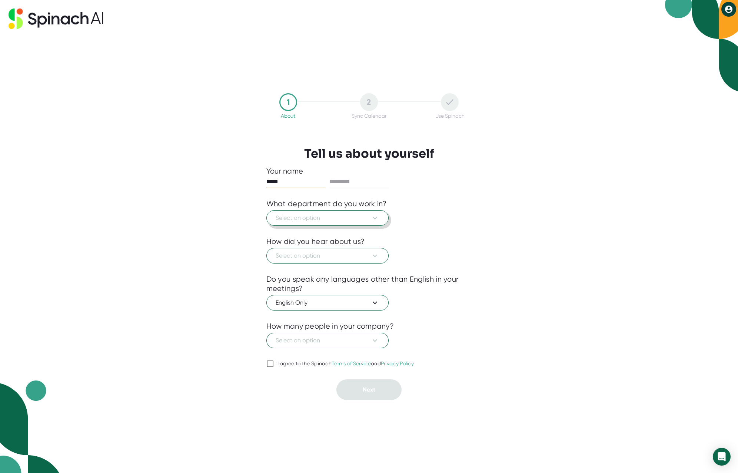
type input "*****"
click at [360, 217] on span "Select an option" at bounding box center [328, 218] width 104 height 9
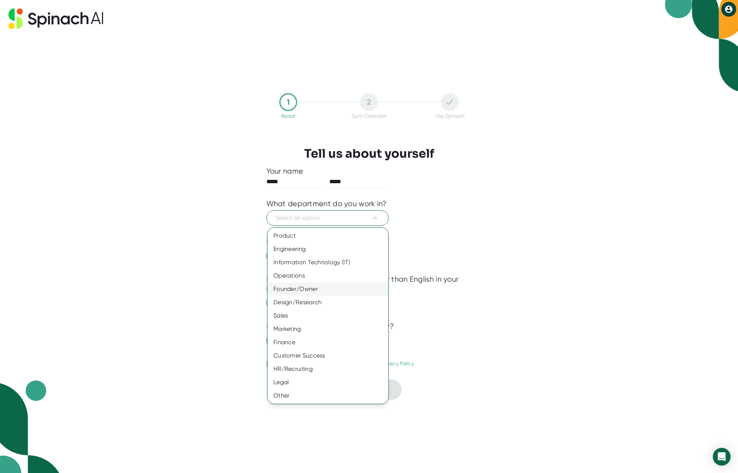
click at [325, 288] on div "Founder/Owner" at bounding box center [327, 289] width 121 height 13
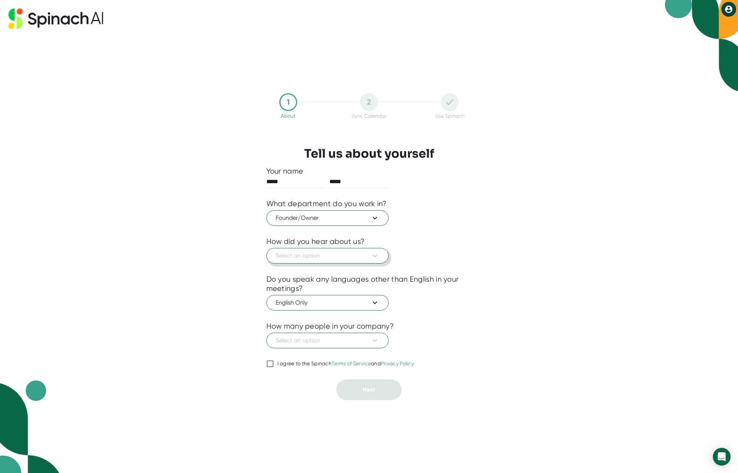
click at [368, 259] on span "Select an option" at bounding box center [328, 256] width 104 height 9
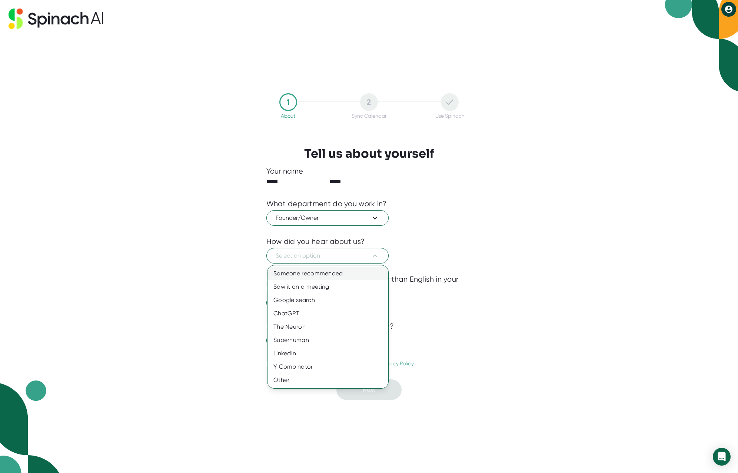
click at [356, 273] on div "Someone recommended" at bounding box center [327, 273] width 121 height 13
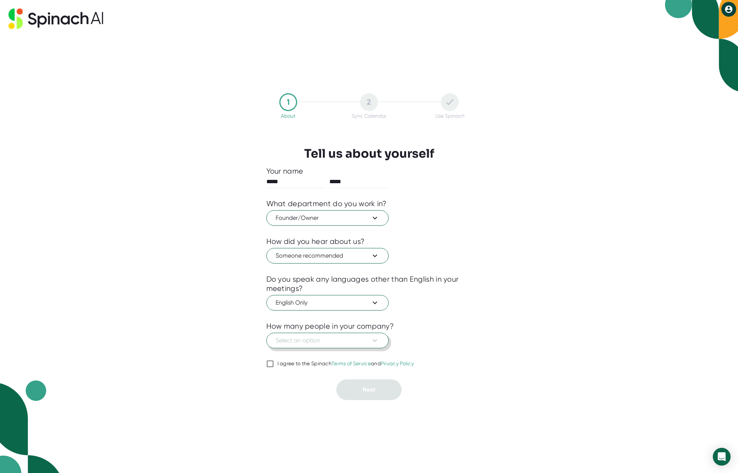
click at [356, 342] on span "Select an option" at bounding box center [328, 340] width 104 height 9
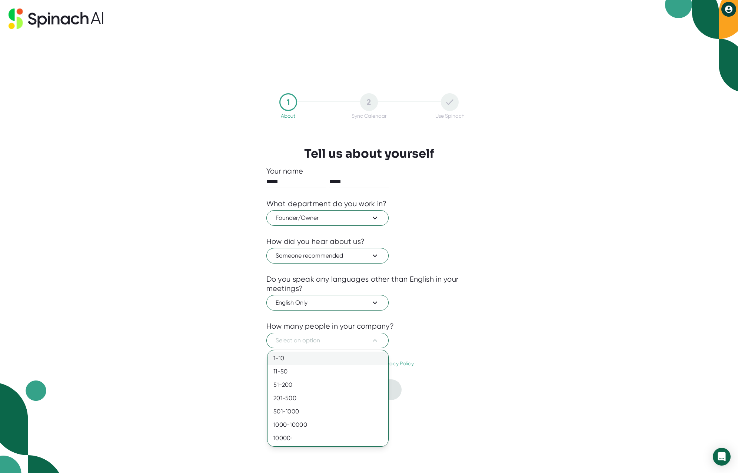
click at [342, 362] on div "1-10" at bounding box center [327, 358] width 121 height 13
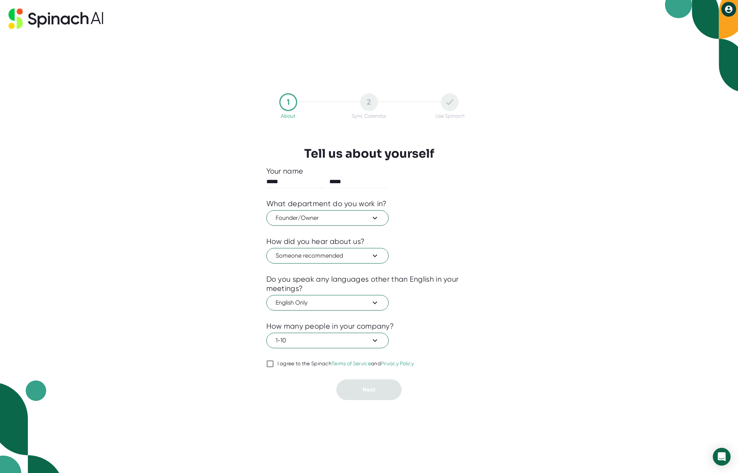
click at [282, 364] on div "I agree to the Spinach Terms of Service and Privacy Policy" at bounding box center [345, 364] width 137 height 7
click at [274, 364] on input "I agree to the Spinach Terms of Service and Privacy Policy" at bounding box center [269, 364] width 7 height 9
click at [370, 365] on link "Terms of Service" at bounding box center [351, 364] width 39 height 6
click at [274, 365] on input "I agree to the Spinach Terms of Service and Privacy Policy" at bounding box center [269, 364] width 7 height 9
click at [403, 365] on link "Privacy Policy" at bounding box center [397, 364] width 33 height 6
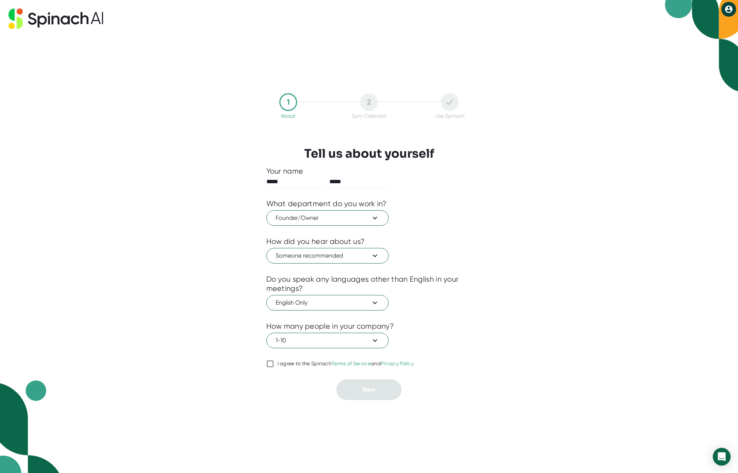
click at [274, 365] on input "I agree to the Spinach Terms of Service and Privacy Policy" at bounding box center [269, 364] width 7 height 9
checkbox input "true"
click at [379, 392] on button "Next" at bounding box center [368, 390] width 65 height 21
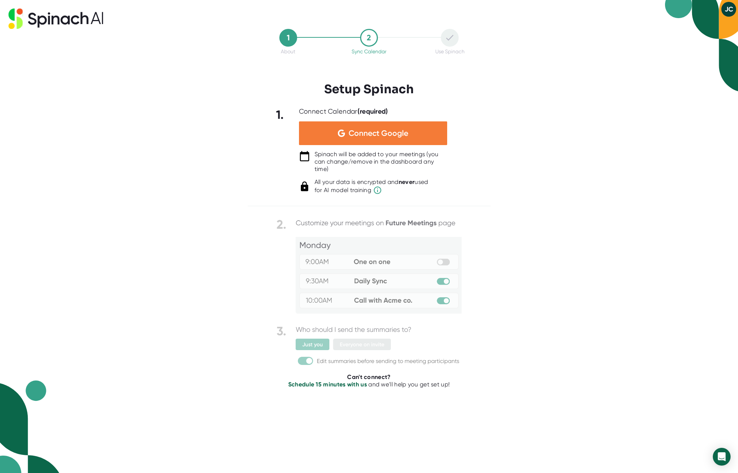
click at [373, 134] on span "Connect Google" at bounding box center [379, 133] width 60 height 7
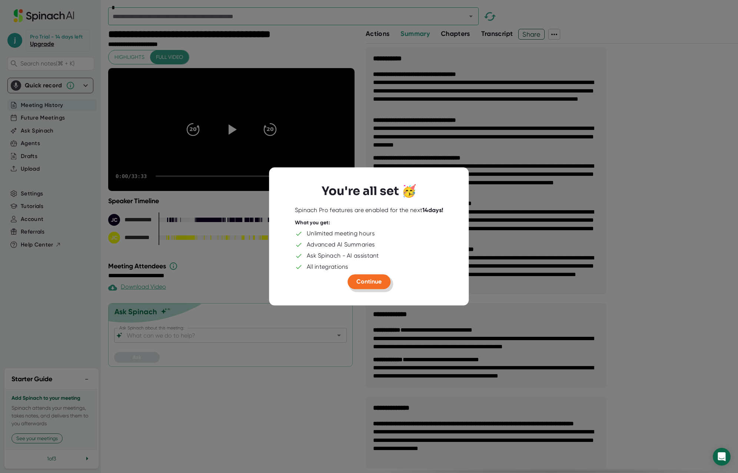
click at [366, 282] on span "Continue" at bounding box center [368, 281] width 25 height 7
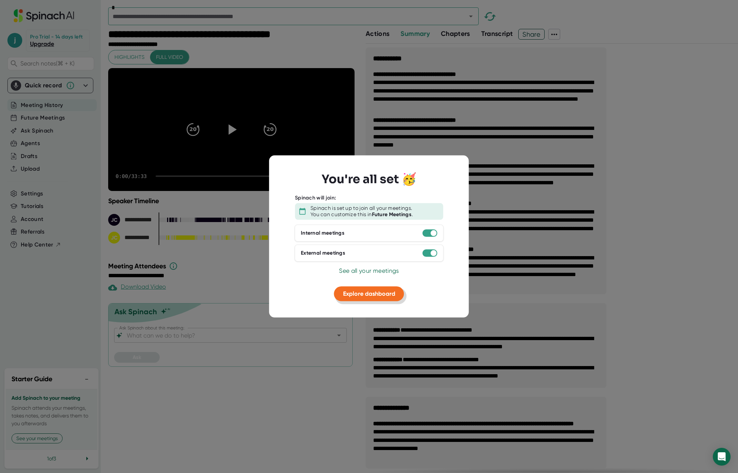
click at [358, 295] on span "Explore dashboard" at bounding box center [369, 293] width 52 height 7
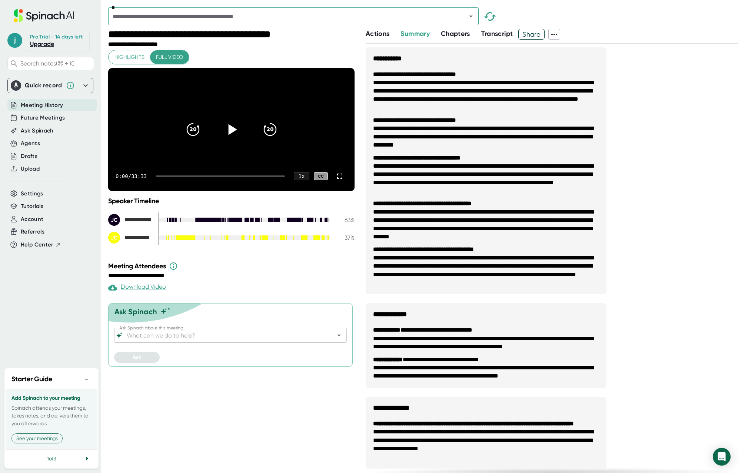
click at [230, 135] on icon at bounding box center [232, 129] width 9 height 11
click at [184, 190] on div "0:02 / 33:33 1 x CC" at bounding box center [231, 177] width 246 height 30
click at [181, 177] on div at bounding box center [220, 176] width 129 height 1
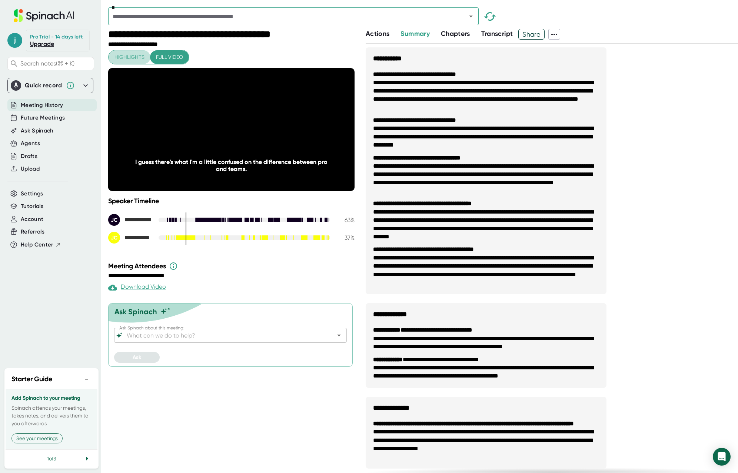
click at [132, 56] on span "Highlights" at bounding box center [129, 57] width 30 height 9
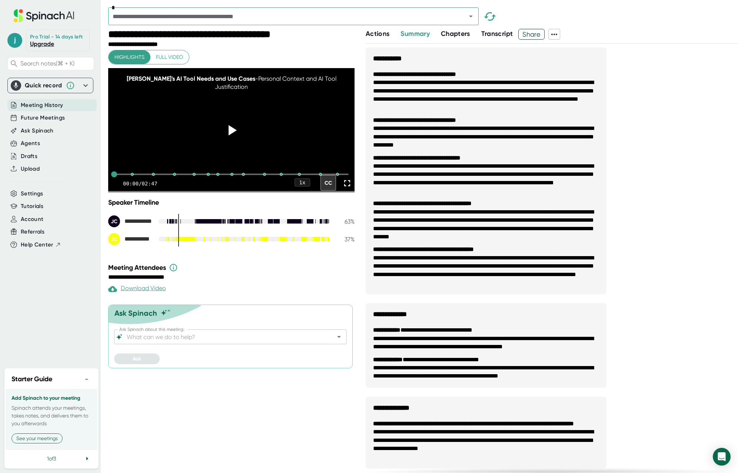
click at [261, 281] on div "**********" at bounding box center [232, 277] width 248 height 7
click at [34, 232] on span "Referrals" at bounding box center [33, 232] width 24 height 9
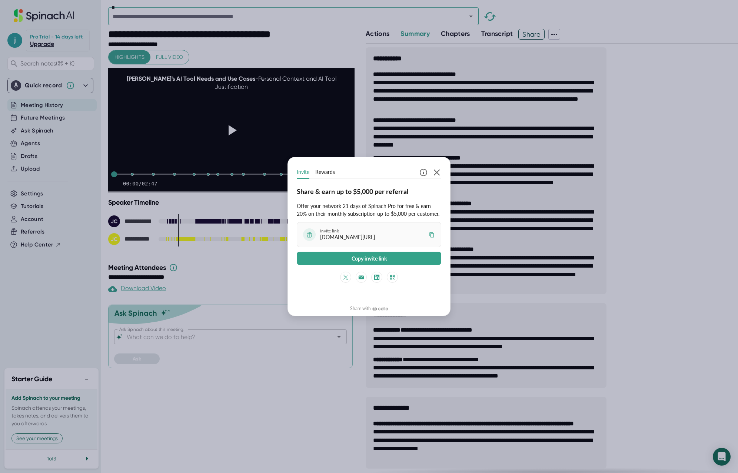
click at [325, 174] on span "Rewards" at bounding box center [325, 172] width 20 height 8
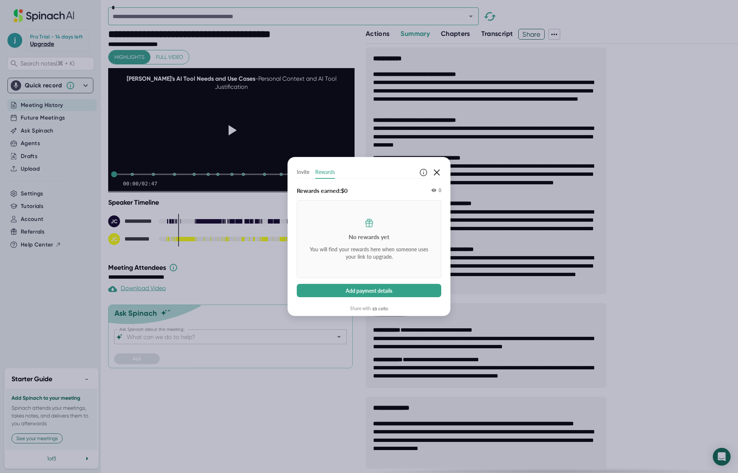
click at [436, 173] on icon "button" at bounding box center [436, 172] width 9 height 9
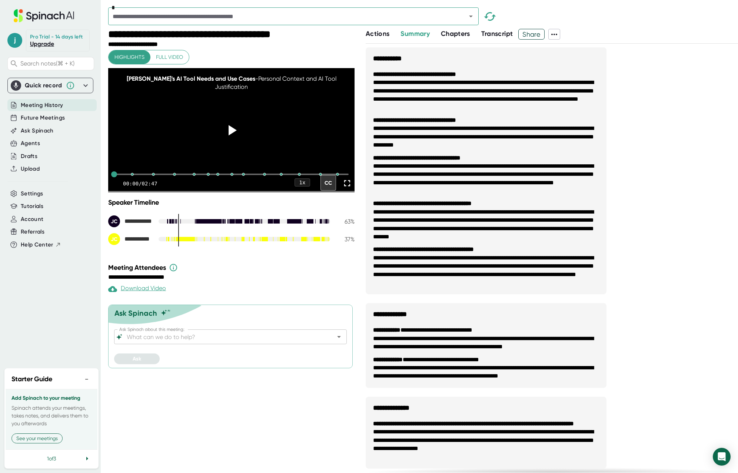
click at [44, 44] on link "Upgrade" at bounding box center [42, 43] width 24 height 7
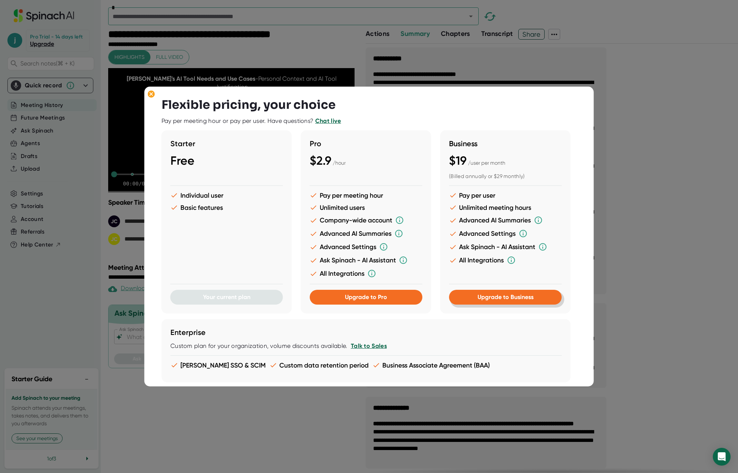
click at [526, 301] on span "Upgrade to Business" at bounding box center [505, 297] width 56 height 7
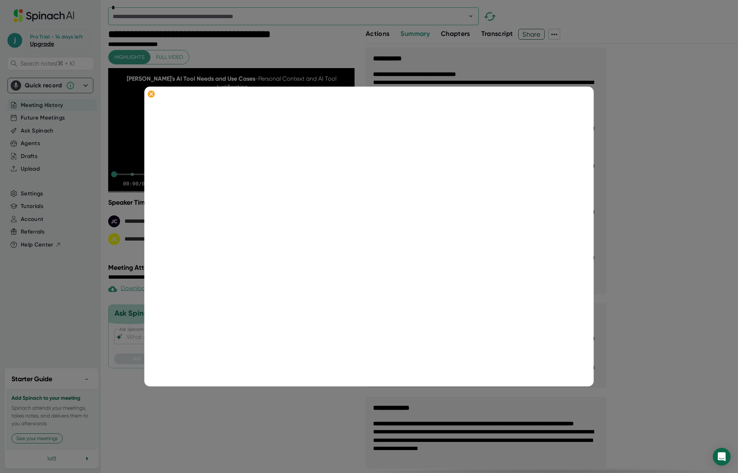
scroll to position [152, 0]
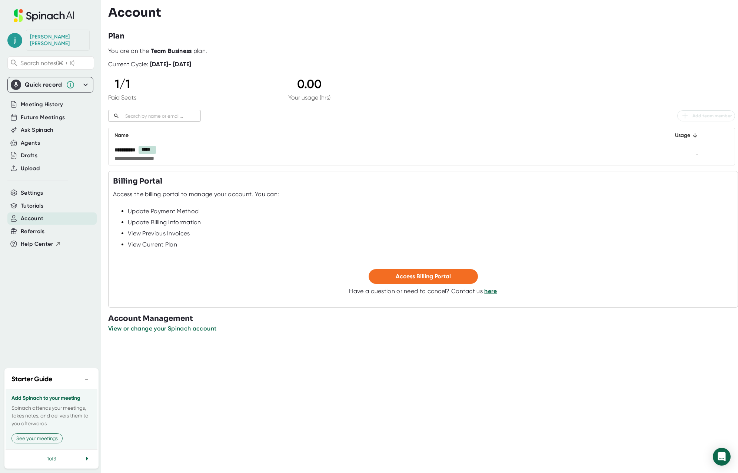
click at [39, 404] on div "Add Spinach to your meeting Spinach attends your meetings, takes notes, and del…" at bounding box center [52, 420] width 92 height 60
click at [40, 385] on div "Starter Guide −" at bounding box center [52, 380] width 92 height 20
click at [40, 393] on div "[PERSON_NAME] Search notes (⌘ + K) Quick record Include tab audio Start Recordi…" at bounding box center [50, 221] width 101 height 443
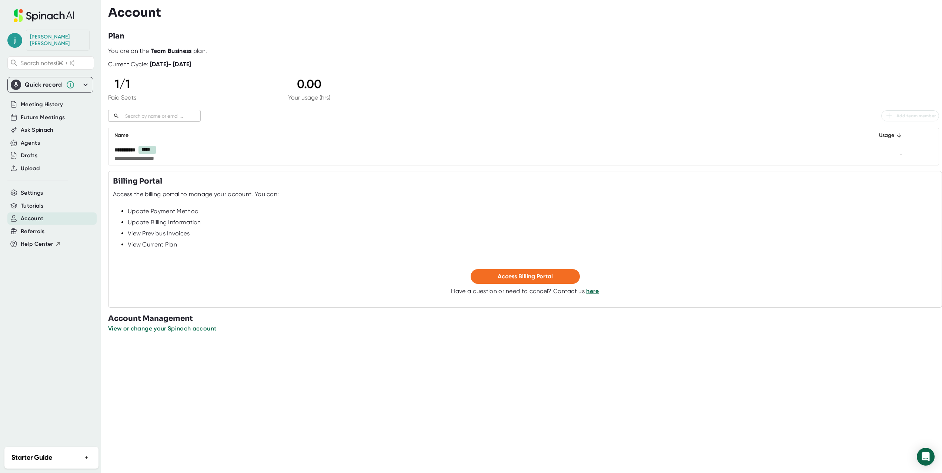
click at [66, 459] on div "Starter Guide +" at bounding box center [52, 458] width 92 height 20
click at [46, 440] on button "See your meetings" at bounding box center [36, 439] width 51 height 10
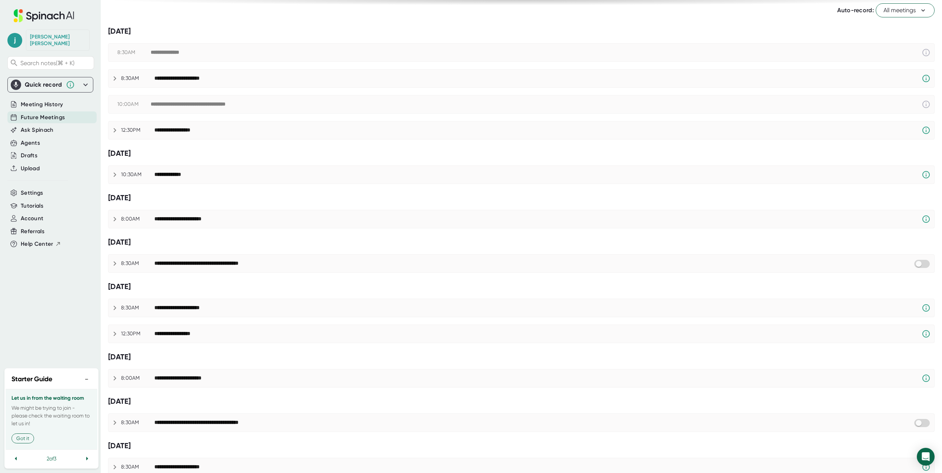
scroll to position [33, 0]
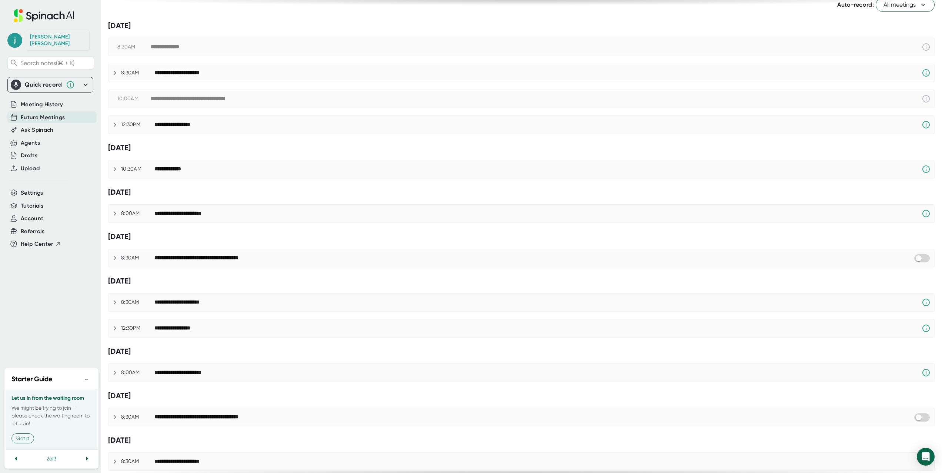
click at [115, 126] on icon at bounding box center [114, 124] width 9 height 9
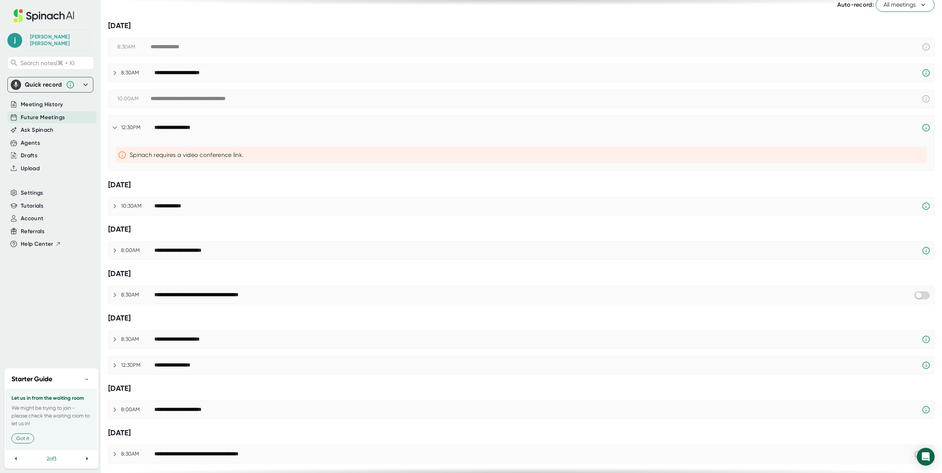
click at [115, 126] on icon at bounding box center [114, 127] width 9 height 9
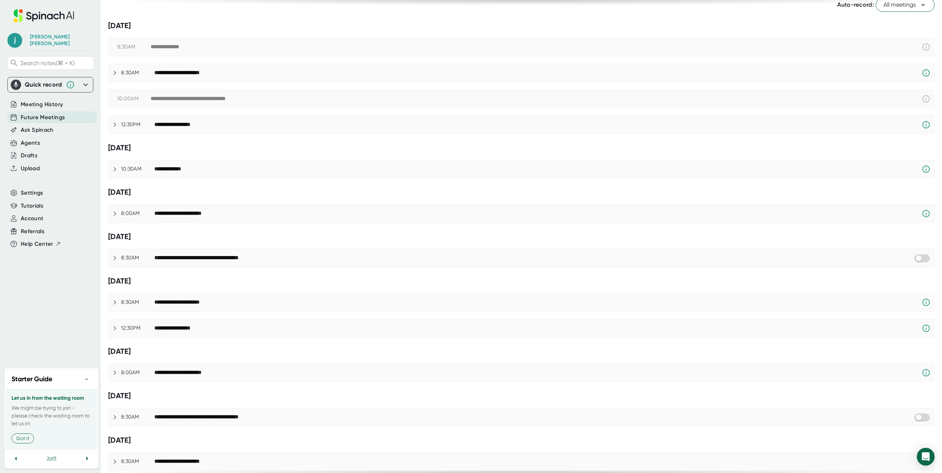
click at [115, 170] on icon at bounding box center [115, 169] width 3 height 4
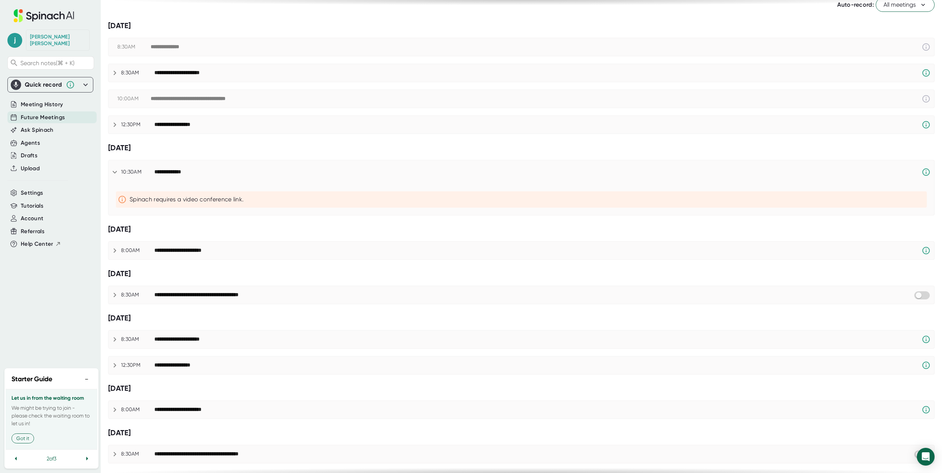
click at [123, 199] on icon at bounding box center [123, 199] width 13 height 9
click at [738, 173] on icon at bounding box center [926, 172] width 7 height 7
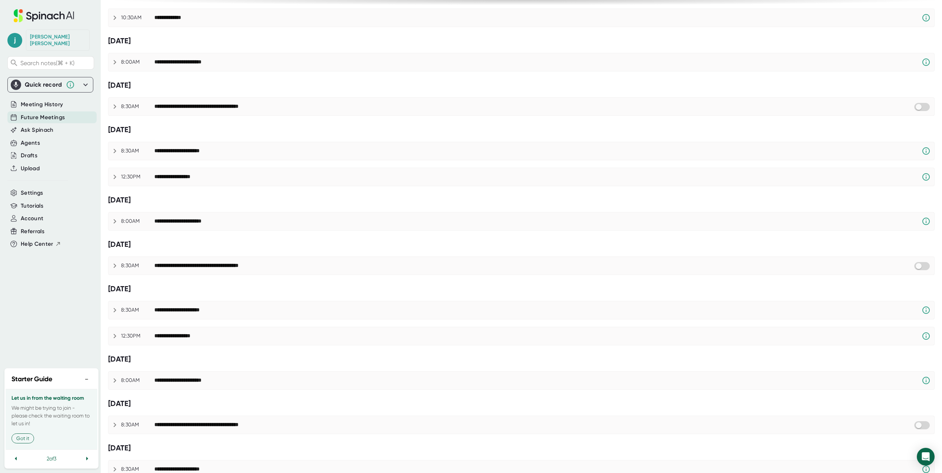
scroll to position [378, 0]
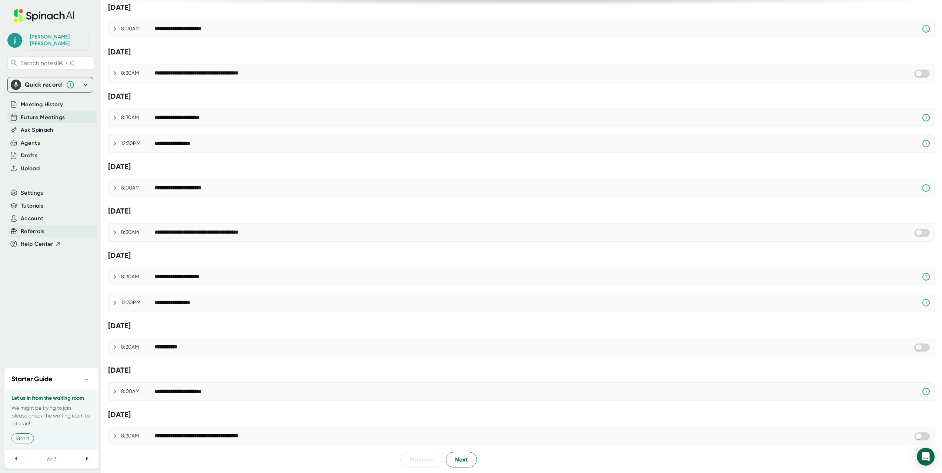
click at [40, 227] on span "Referrals" at bounding box center [33, 231] width 24 height 9
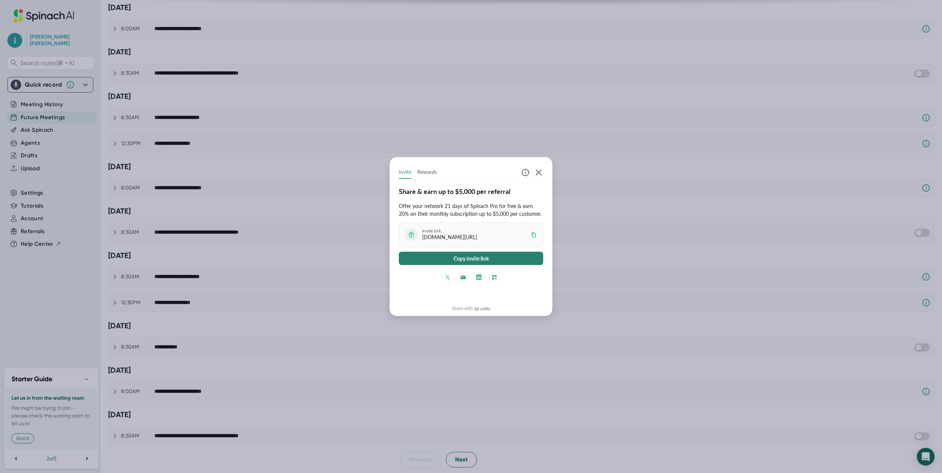
click at [519, 260] on button "Copy invite link" at bounding box center [471, 258] width 144 height 13
click at [539, 172] on icon "button" at bounding box center [539, 173] width 6 height 6
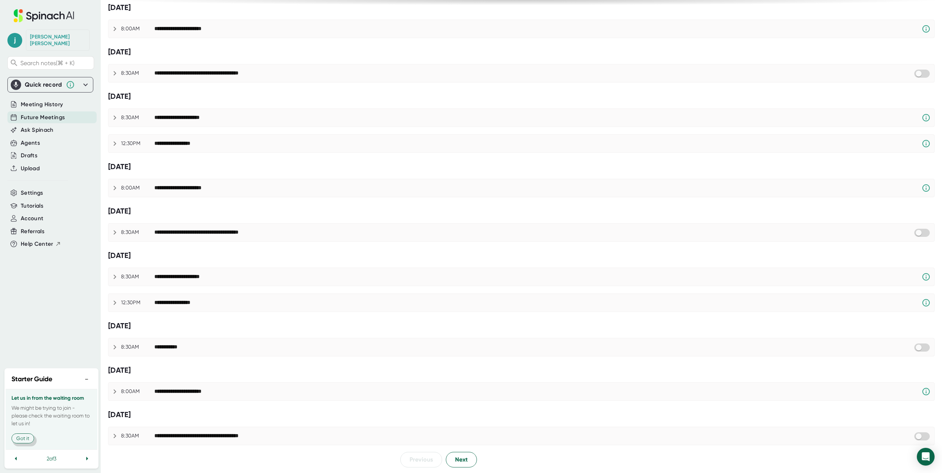
click at [29, 440] on button "Got it" at bounding box center [22, 439] width 23 height 10
click at [29, 440] on button "View your settings" at bounding box center [36, 439] width 50 height 10
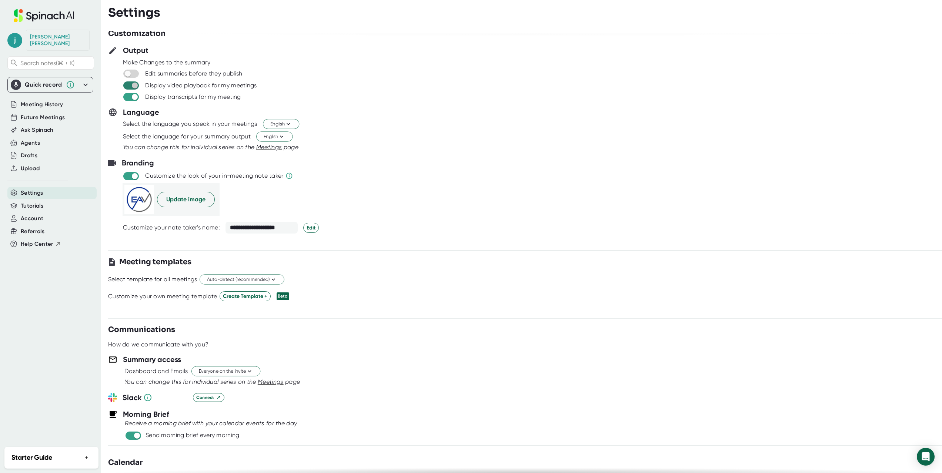
scroll to position [4, 0]
click at [309, 228] on span "Edit" at bounding box center [311, 227] width 9 height 8
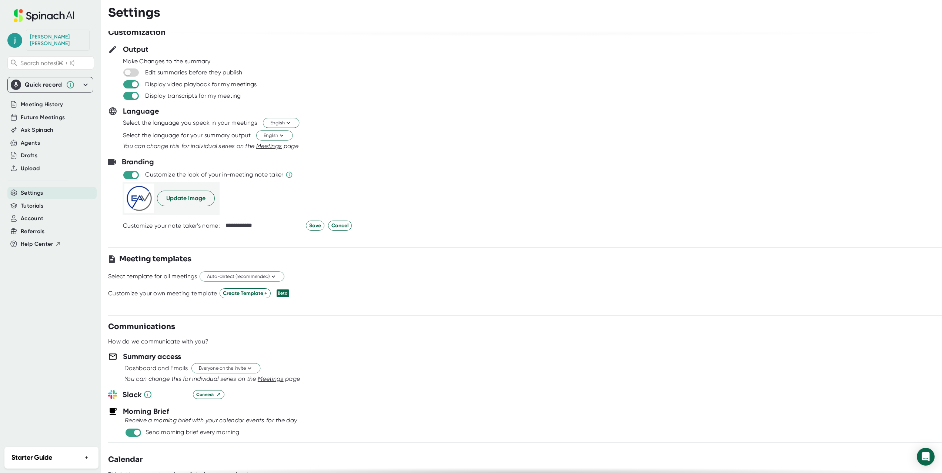
type input "**********"
click at [134, 72] on input "checkbox" at bounding box center [127, 72] width 21 height 7
checkbox input "true"
drag, startPoint x: 260, startPoint y: 224, endPoint x: 222, endPoint y: 226, distance: 37.8
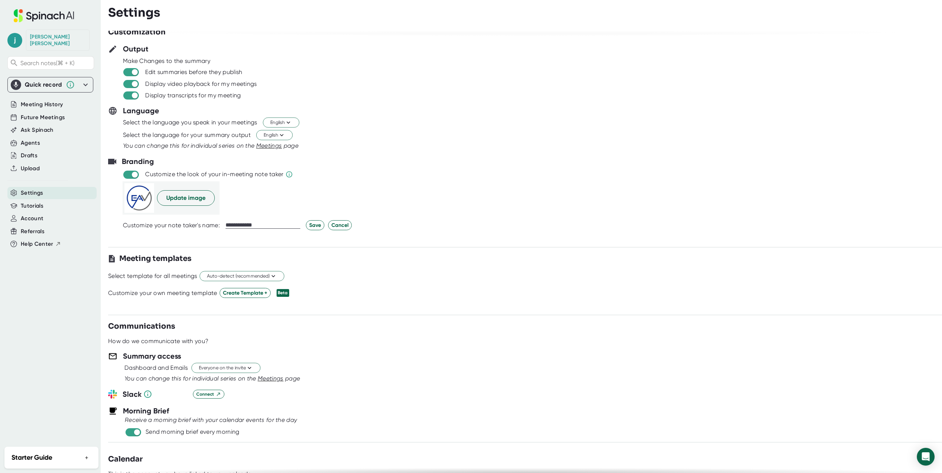
click at [222, 226] on div "**********" at bounding box center [540, 225] width 834 height 10
click at [240, 225] on input "**********" at bounding box center [263, 225] width 75 height 7
type input "**********"
click at [240, 227] on input "**********" at bounding box center [263, 225] width 75 height 7
click at [312, 226] on span "Save" at bounding box center [315, 226] width 12 height 8
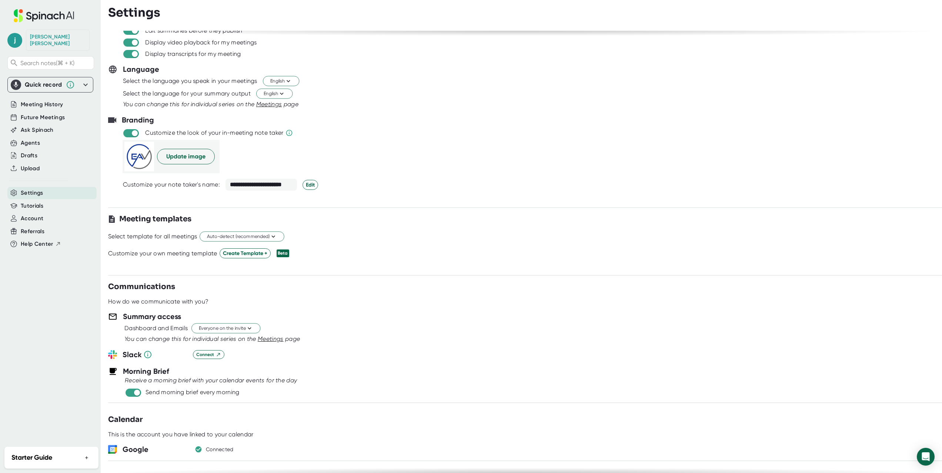
scroll to position [53, 0]
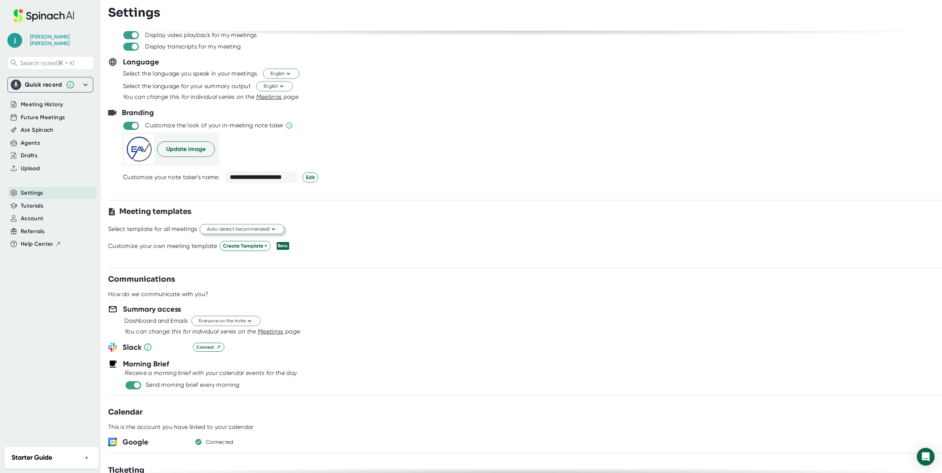
click at [267, 230] on span "Auto-detect (recommended)" at bounding box center [242, 229] width 70 height 7
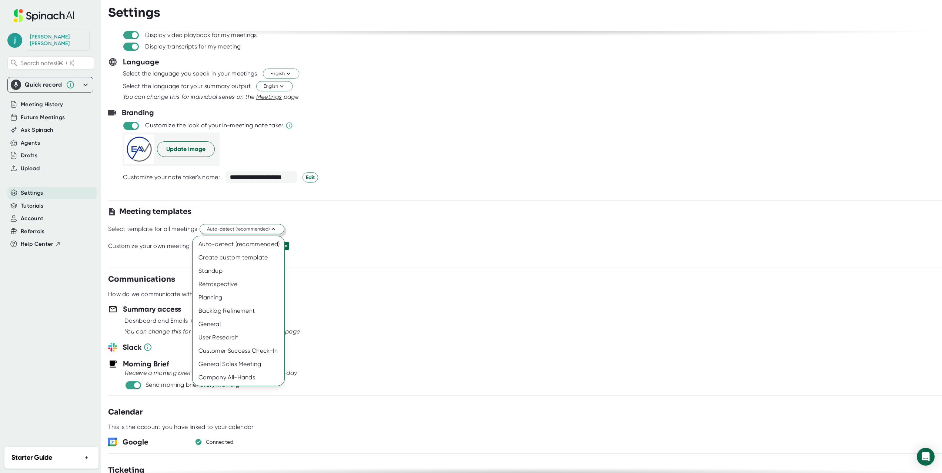
click at [267, 230] on div at bounding box center [471, 236] width 942 height 473
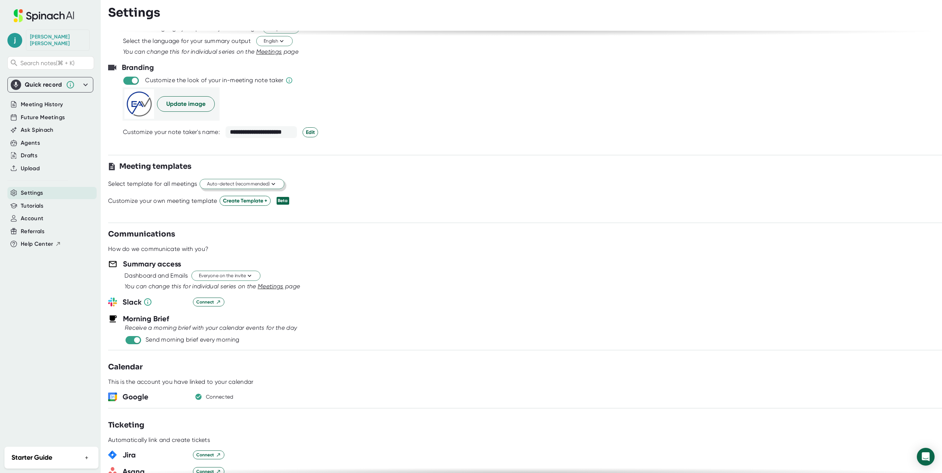
scroll to position [99, 0]
click at [256, 202] on span "Create Template +" at bounding box center [245, 200] width 44 height 8
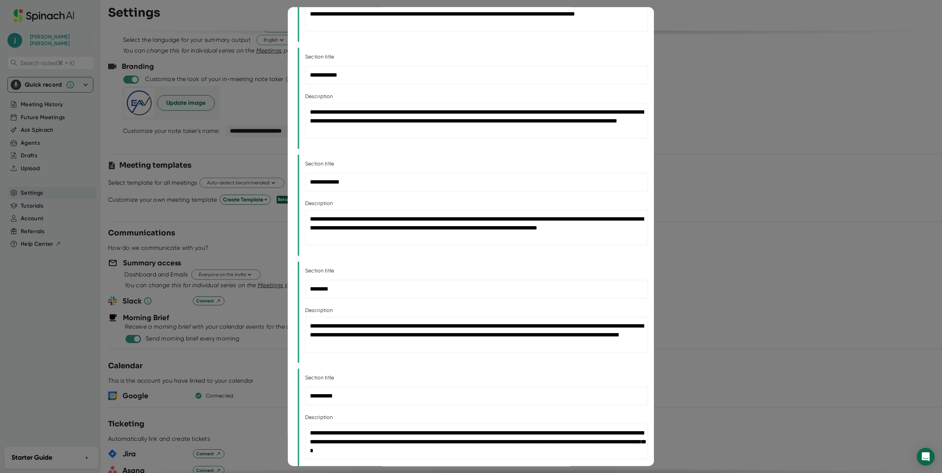
scroll to position [136, 0]
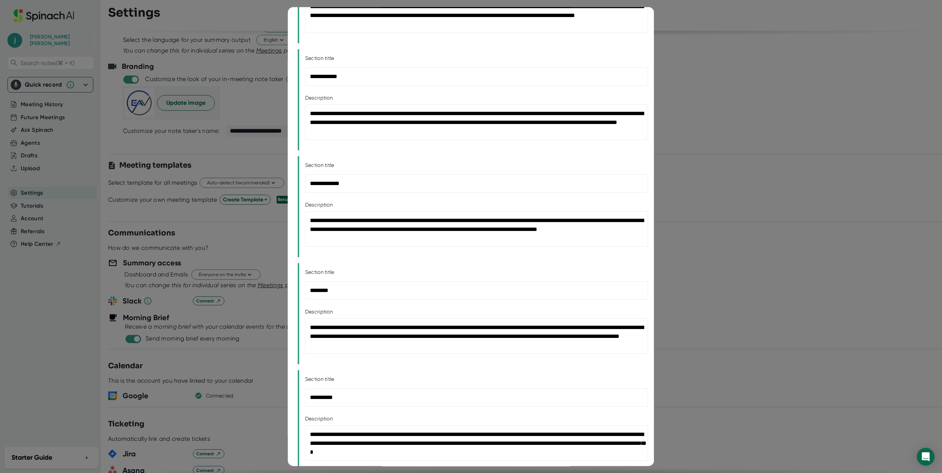
click at [226, 237] on div at bounding box center [471, 236] width 942 height 473
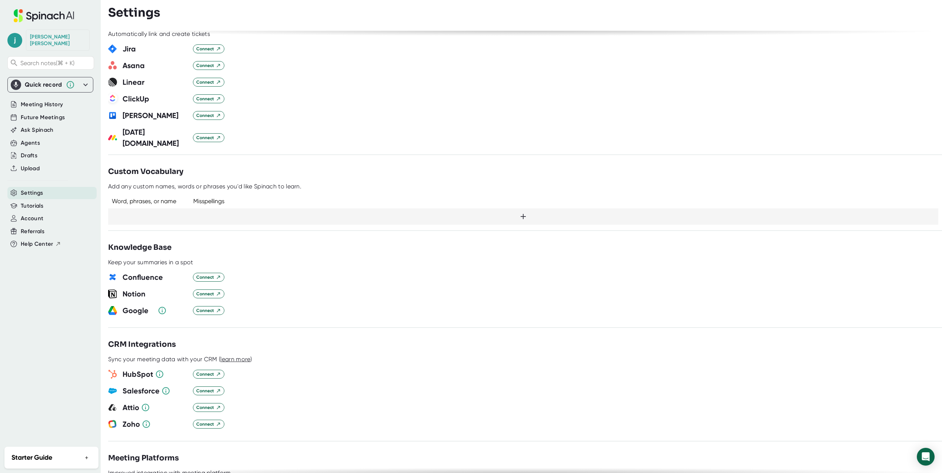
scroll to position [506, 0]
click at [208, 306] on span "Connect" at bounding box center [208, 309] width 25 height 7
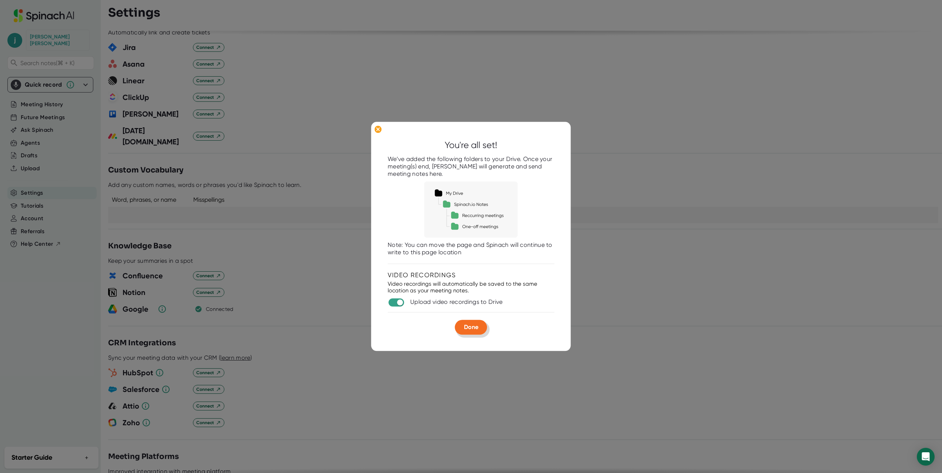
click at [472, 332] on button "Done" at bounding box center [471, 327] width 32 height 15
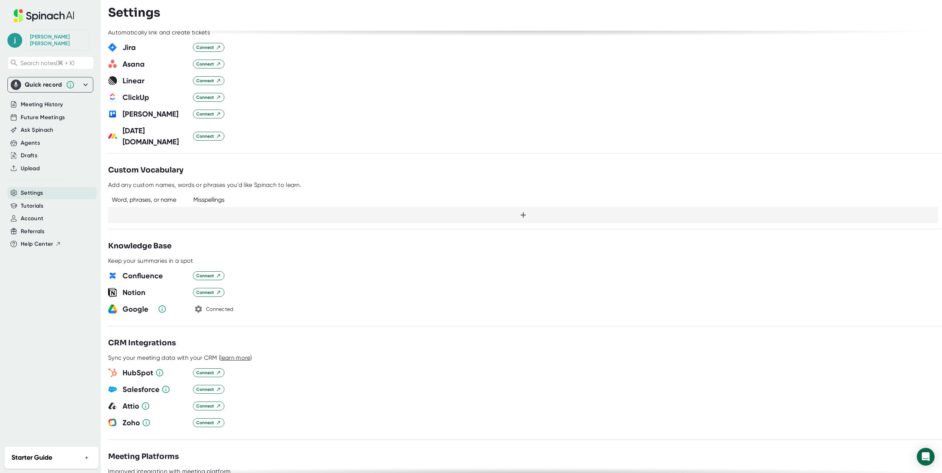
click at [160, 305] on icon at bounding box center [162, 309] width 9 height 9
click at [202, 305] on icon "button" at bounding box center [198, 309] width 9 height 9
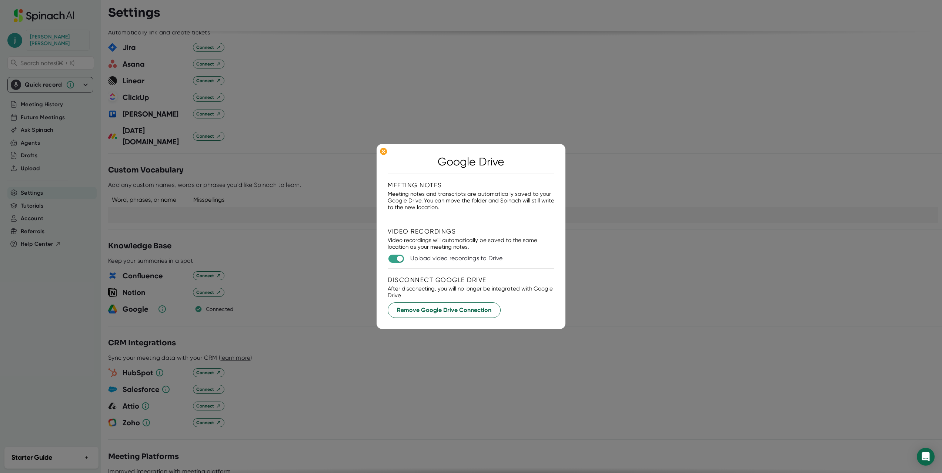
click at [356, 250] on div at bounding box center [471, 236] width 942 height 473
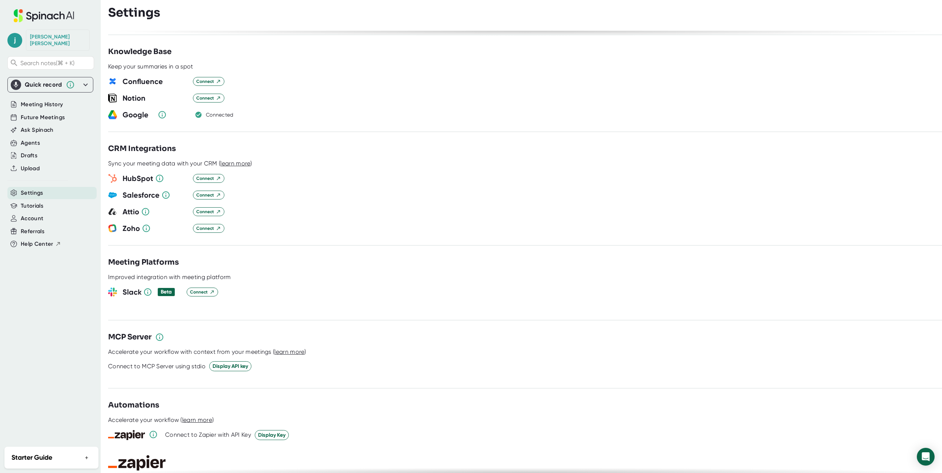
scroll to position [702, 0]
click at [203, 224] on span "Connect" at bounding box center [208, 227] width 25 height 7
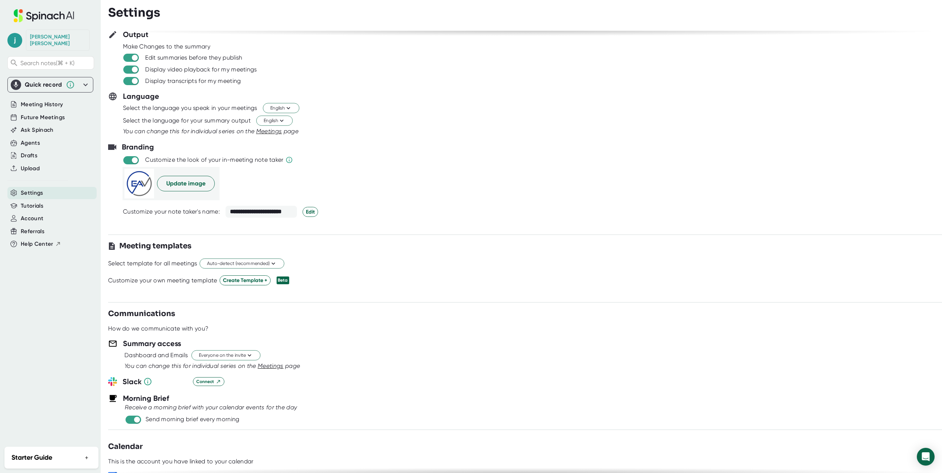
scroll to position [0, 0]
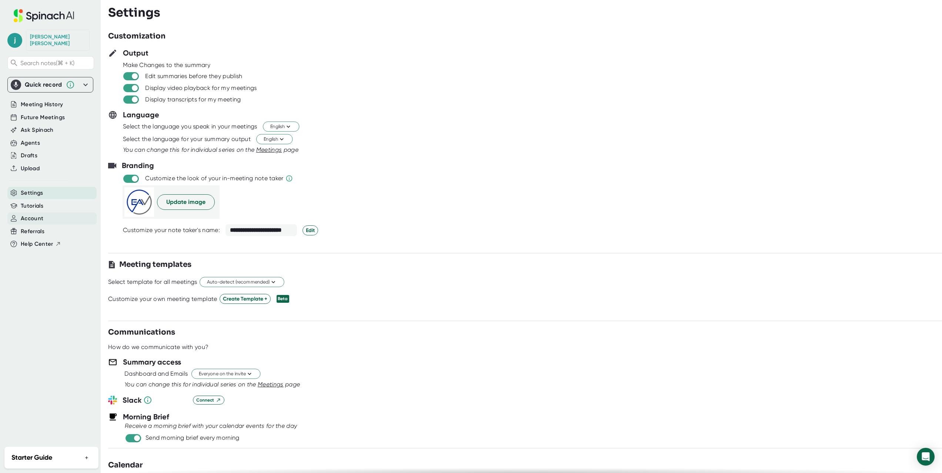
click at [38, 215] on span "Account" at bounding box center [32, 219] width 23 height 9
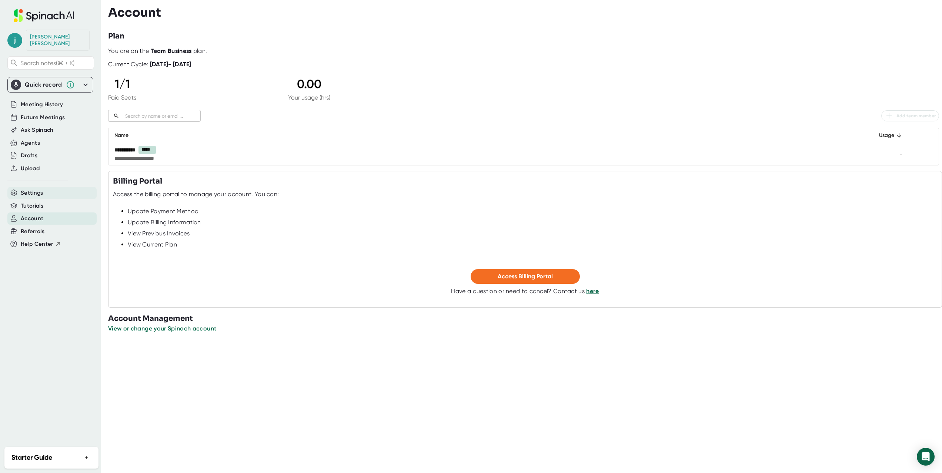
click at [36, 189] on span "Settings" at bounding box center [32, 193] width 23 height 9
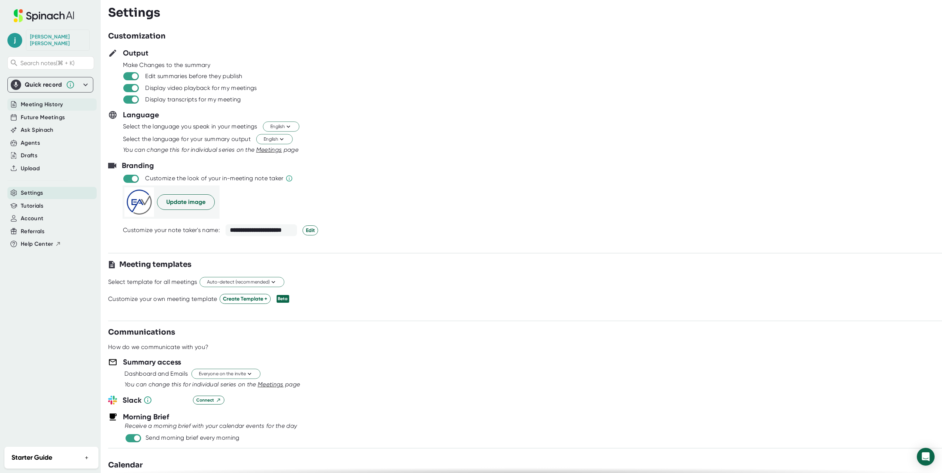
click at [35, 99] on div "Meeting History" at bounding box center [51, 105] width 89 height 12
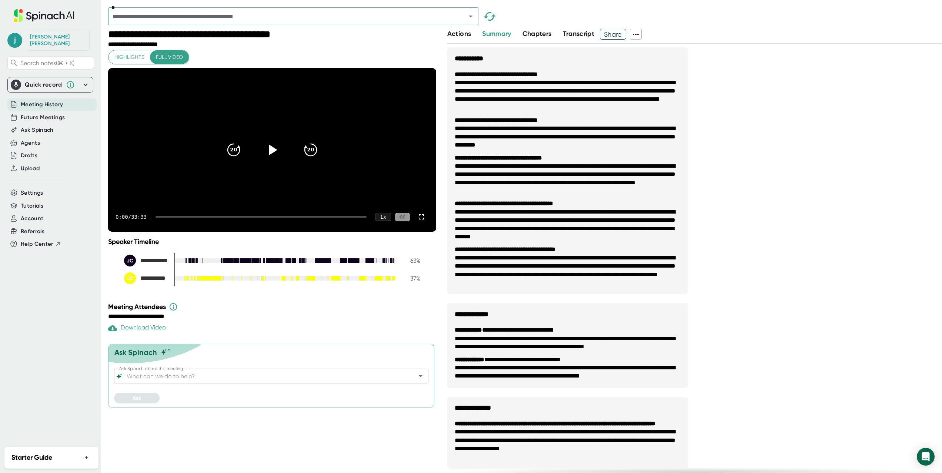
click at [37, 100] on span "Meeting History" at bounding box center [42, 104] width 42 height 9
click at [37, 114] on span "Future Meetings" at bounding box center [43, 117] width 44 height 9
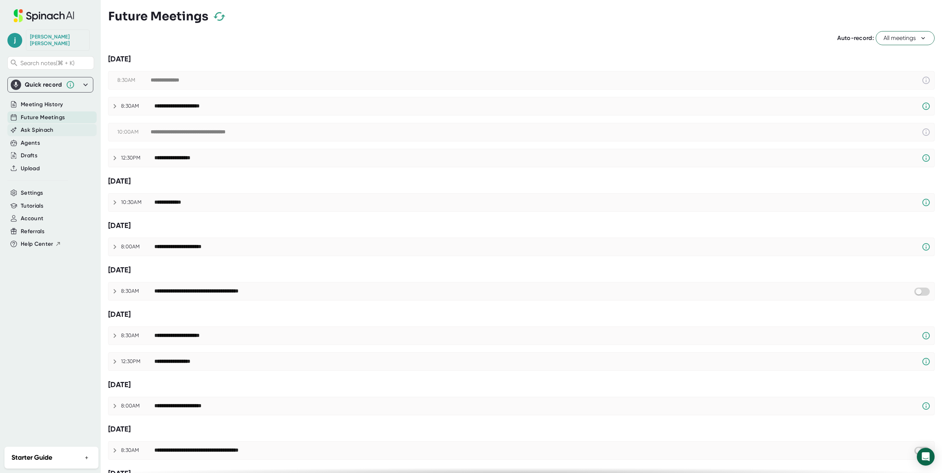
click at [38, 126] on span "Ask Spinach" at bounding box center [37, 130] width 33 height 9
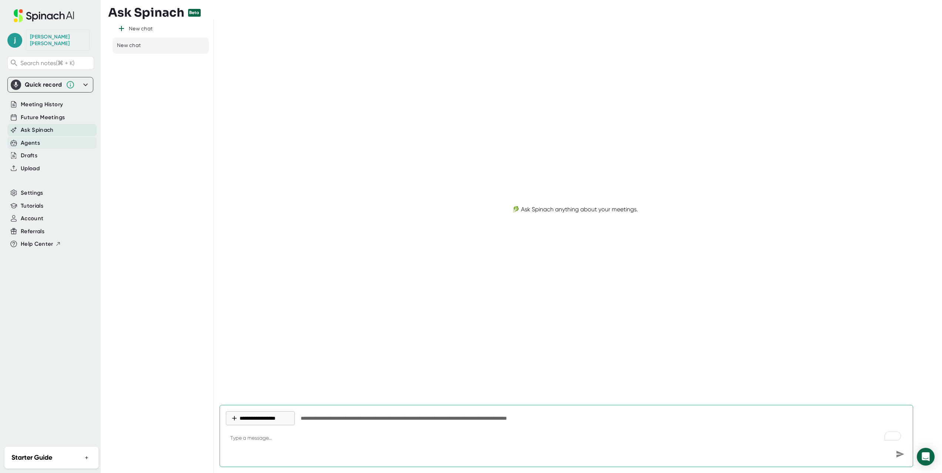
type textarea "x"
click at [39, 137] on div "Agents" at bounding box center [51, 143] width 89 height 12
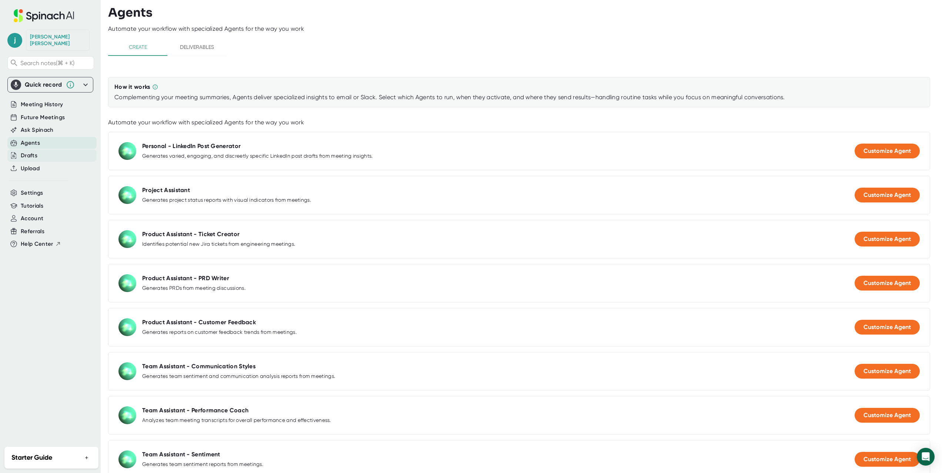
click at [34, 152] on div "Drafts" at bounding box center [29, 156] width 17 height 9
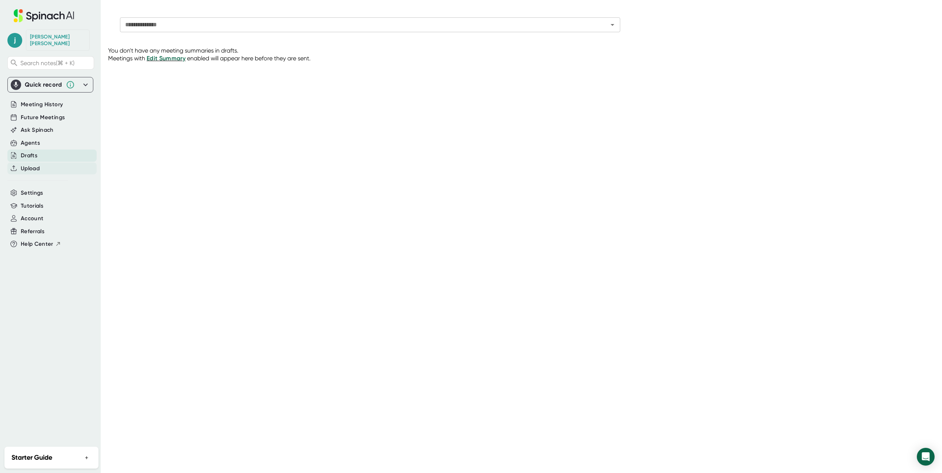
click at [33, 164] on span "Upload" at bounding box center [30, 168] width 19 height 9
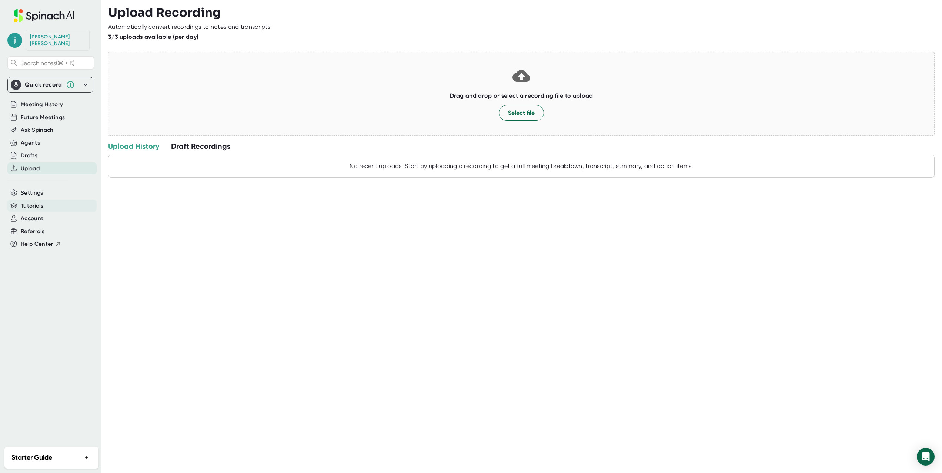
click at [32, 202] on span "Tutorials" at bounding box center [32, 206] width 23 height 9
